Goal: Use online tool/utility: Utilize a website feature to perform a specific function

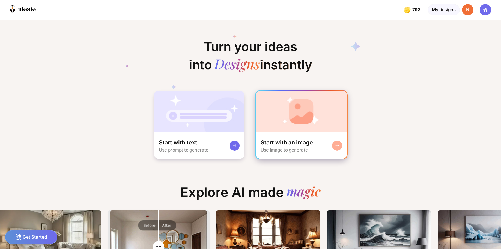
click at [286, 124] on img at bounding box center [302, 112] width 92 height 42
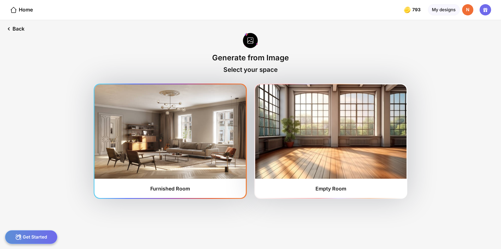
click at [156, 148] on img at bounding box center [169, 131] width 151 height 94
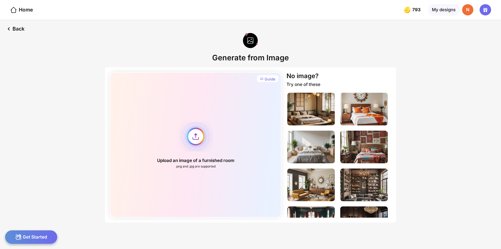
click at [195, 141] on div "Upload an image of a furnished room .png and .jpg are supported" at bounding box center [195, 144] width 171 height 145
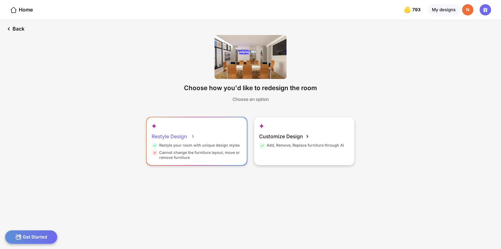
click at [215, 129] on div "Restyle Design Restyle your room with unique design styles Cannot change the fu…" at bounding box center [197, 141] width 100 height 48
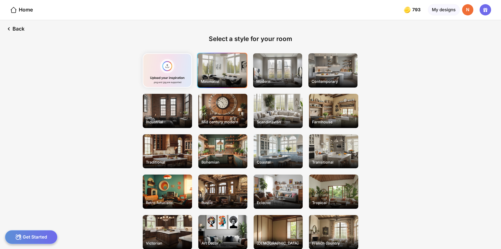
click at [218, 71] on div "Minimalist" at bounding box center [222, 70] width 49 height 34
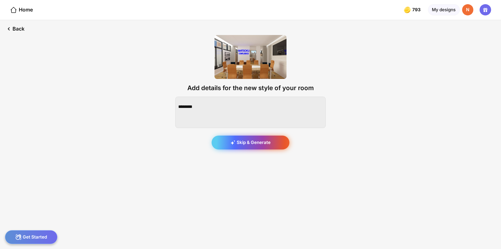
click at [241, 143] on div "Skip & Generate" at bounding box center [251, 142] width 78 height 14
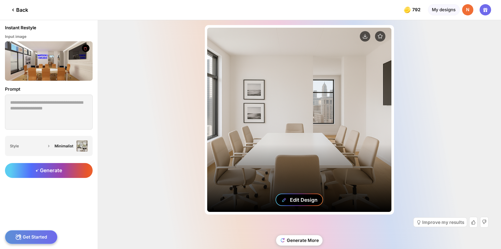
click at [291, 201] on div "Edit Design" at bounding box center [304, 200] width 28 height 6
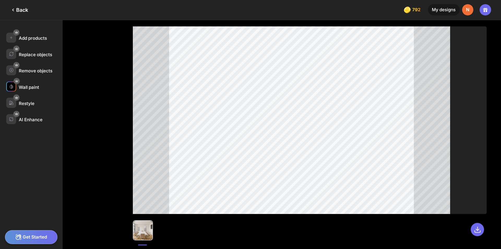
click at [34, 87] on div "Wall paint" at bounding box center [29, 87] width 20 height 5
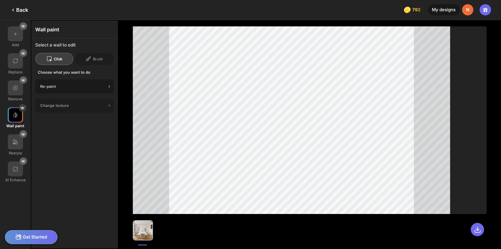
click at [110, 87] on icon at bounding box center [109, 86] width 5 height 5
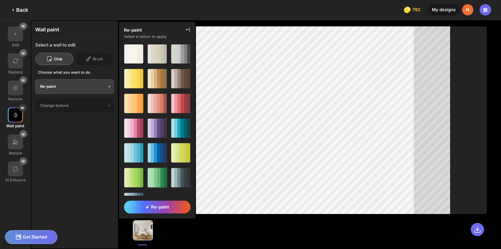
click at [161, 174] on div at bounding box center [162, 177] width 3 height 19
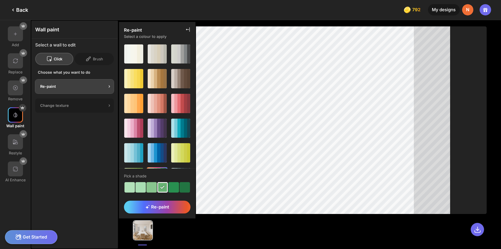
scroll to position [17, 0]
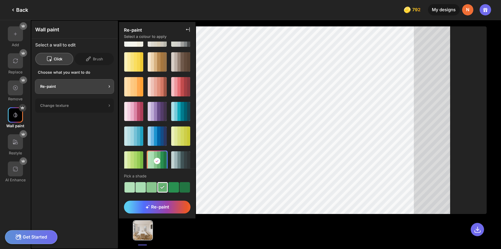
click at [150, 189] on div at bounding box center [151, 187] width 10 height 10
click at [130, 184] on div at bounding box center [130, 187] width 10 height 10
click at [129, 163] on div at bounding box center [128, 160] width 3 height 19
click at [129, 187] on div at bounding box center [130, 187] width 10 height 10
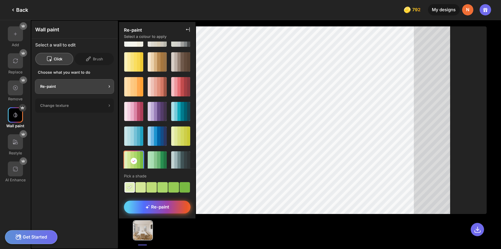
click at [161, 206] on span "Re-paint" at bounding box center [157, 206] width 24 height 5
click at [159, 205] on span "Re-paint" at bounding box center [157, 206] width 24 height 5
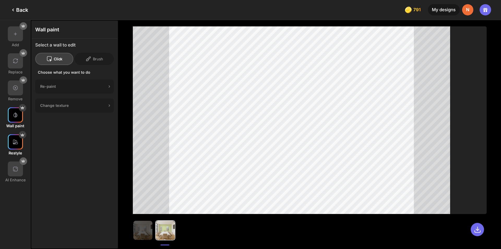
click at [12, 150] on div "Restyle" at bounding box center [15, 144] width 31 height 21
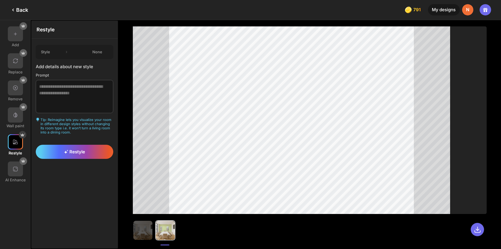
click at [26, 9] on div "Back" at bounding box center [19, 10] width 18 height 6
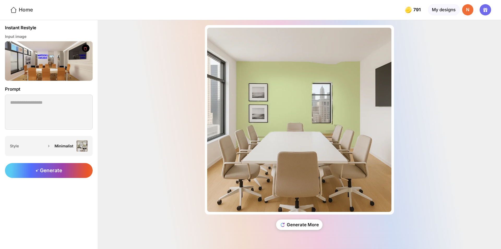
click at [26, 11] on div "Home" at bounding box center [21, 10] width 23 height 8
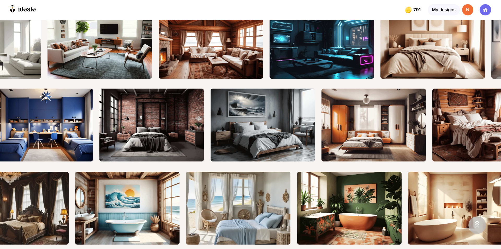
scroll to position [0, 292]
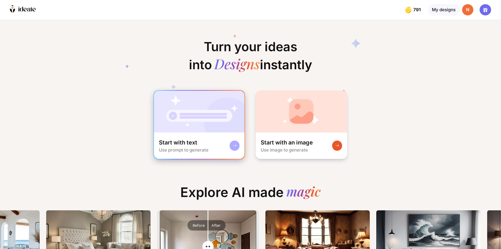
click at [196, 149] on div "Use prompt to generate" at bounding box center [184, 149] width 50 height 5
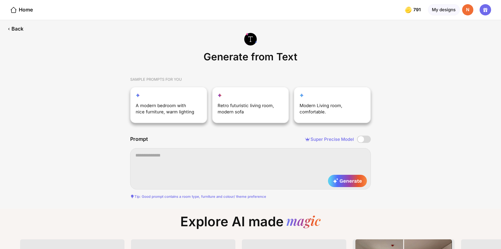
click at [197, 161] on textarea at bounding box center [250, 168] width 241 height 41
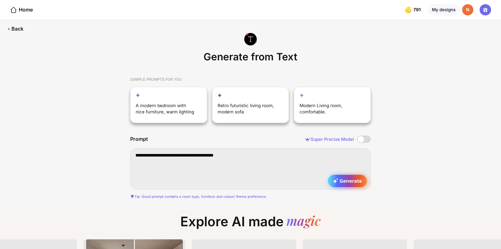
type textarea "**********"
click at [353, 180] on span "Generate" at bounding box center [347, 181] width 29 height 6
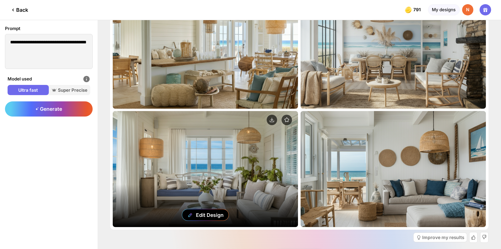
scroll to position [9, 0]
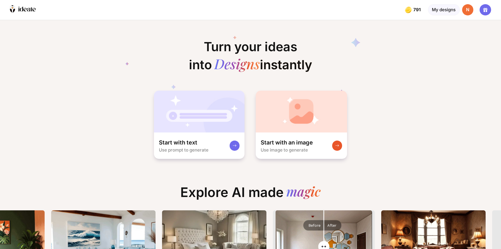
click at [468, 10] on div "N" at bounding box center [467, 9] width 11 height 11
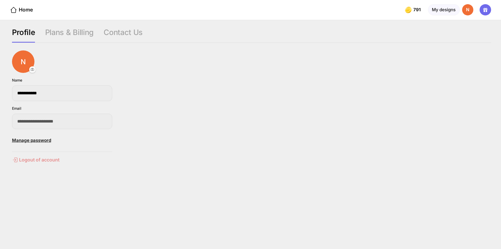
click at [44, 159] on div "Logout of account" at bounding box center [62, 160] width 100 height 6
